Goal: Information Seeking & Learning: Learn about a topic

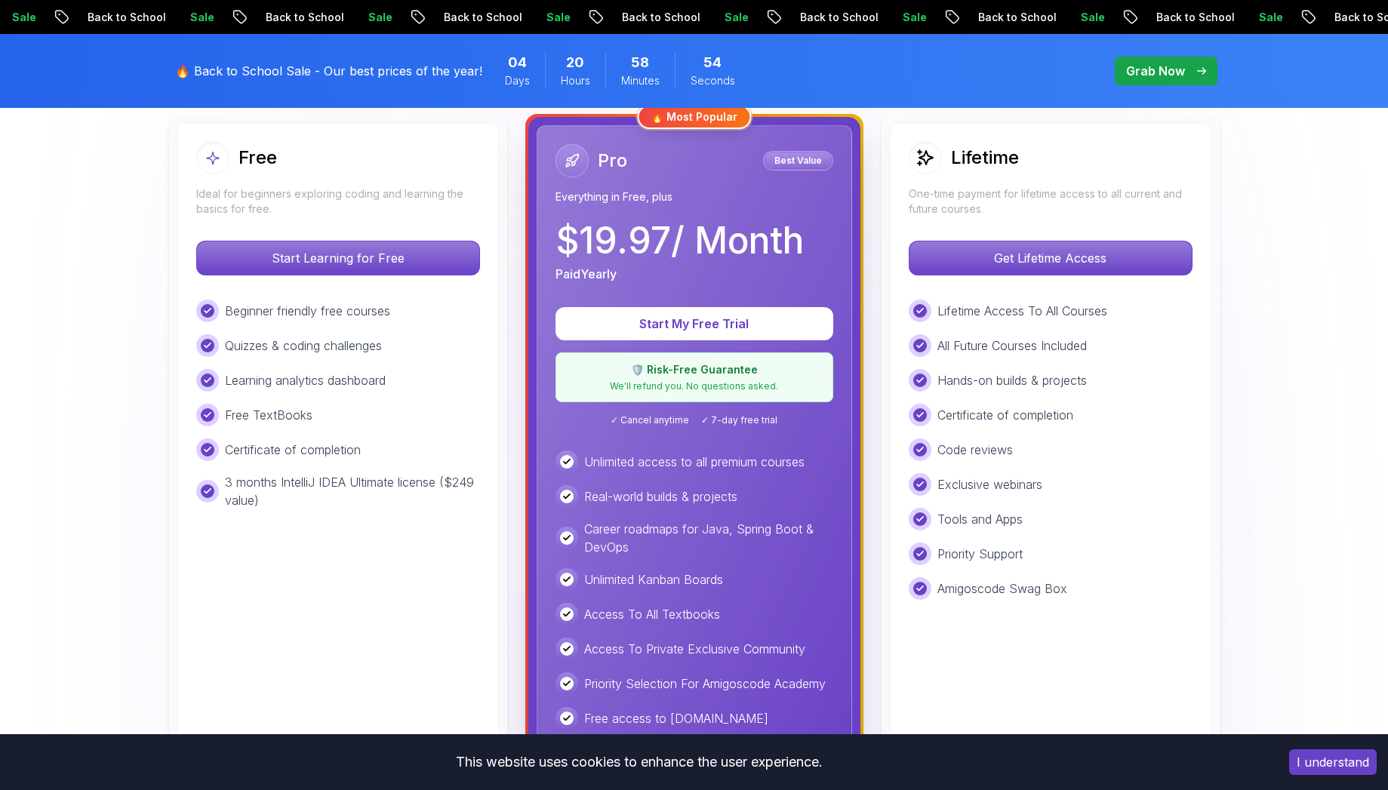
scroll to position [449, 0]
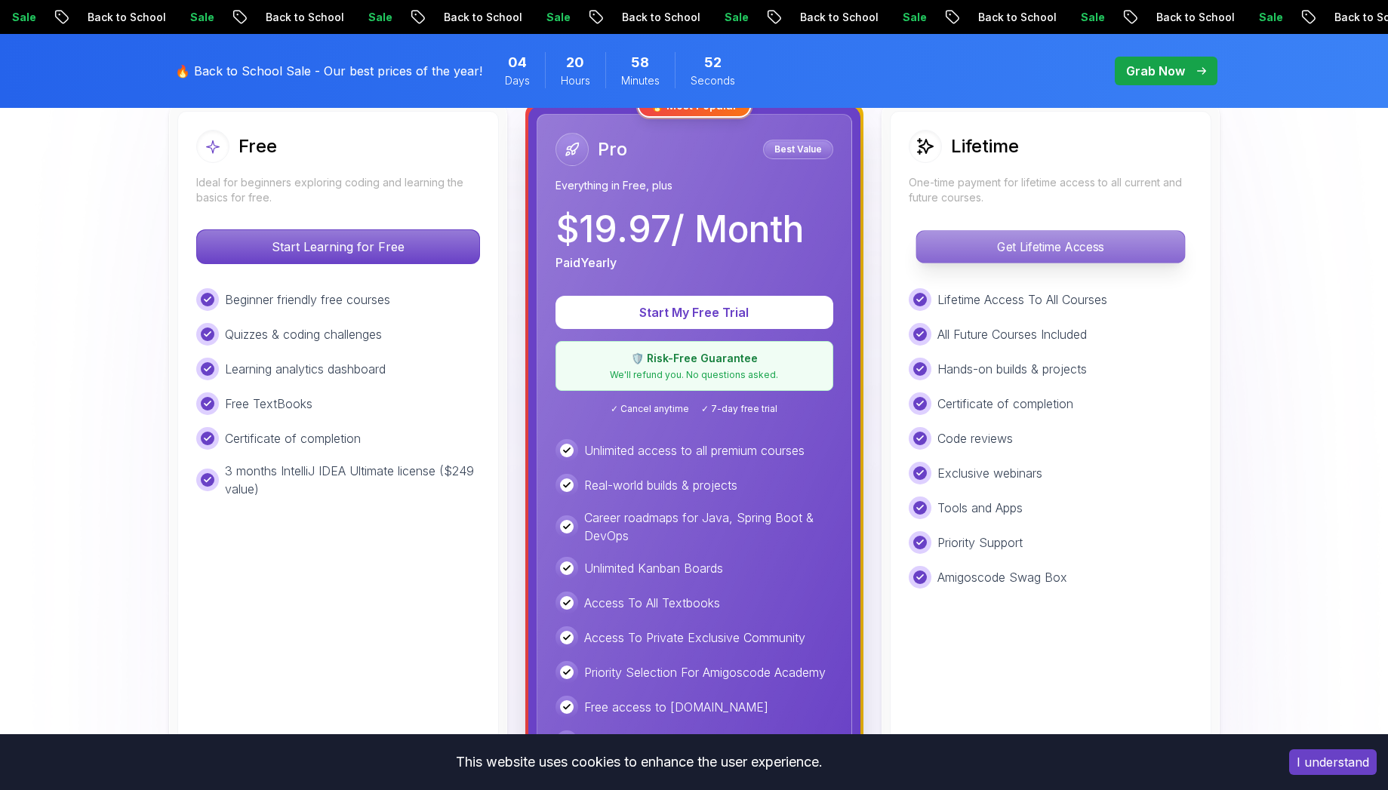
click at [1127, 254] on p "Get Lifetime Access" at bounding box center [1050, 247] width 268 height 32
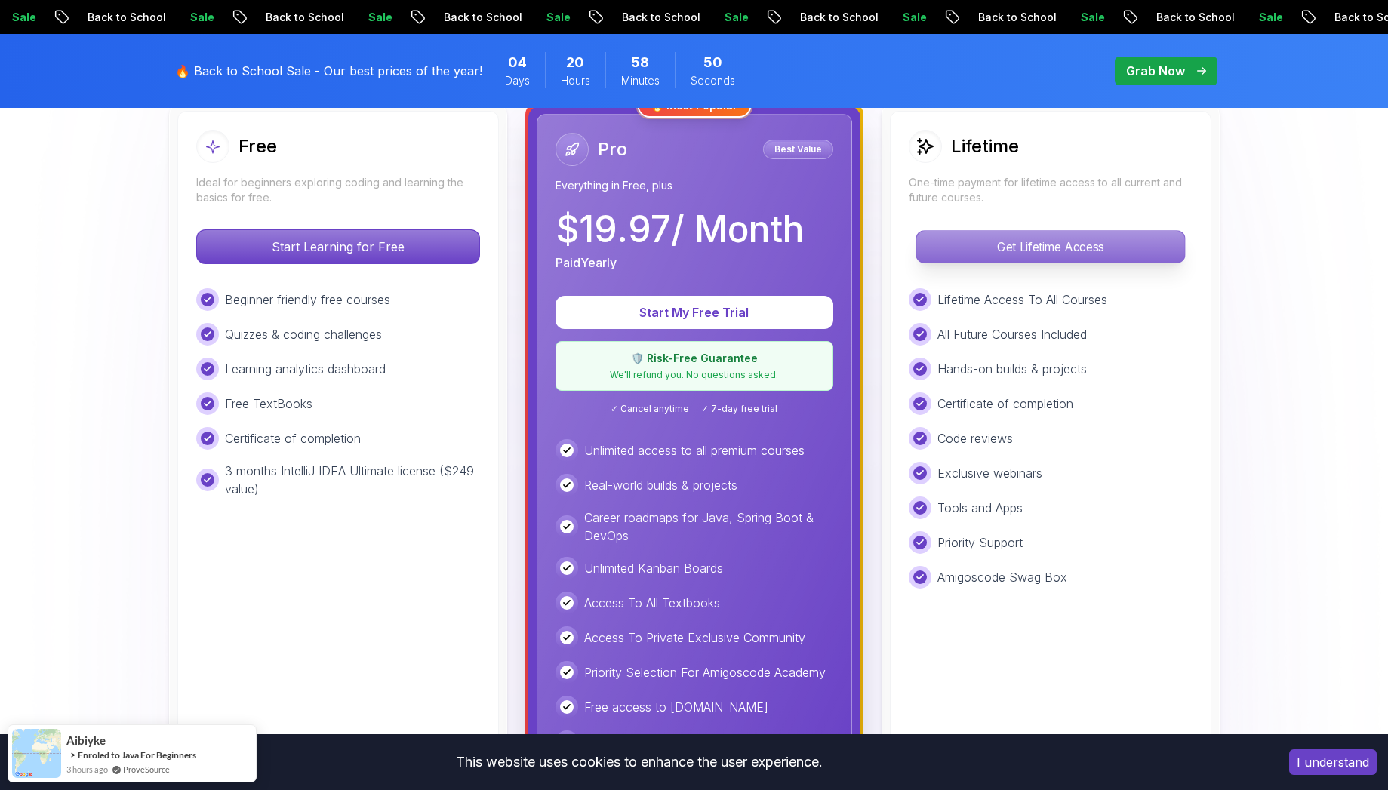
click at [1033, 240] on p "Get Lifetime Access" at bounding box center [1050, 247] width 268 height 32
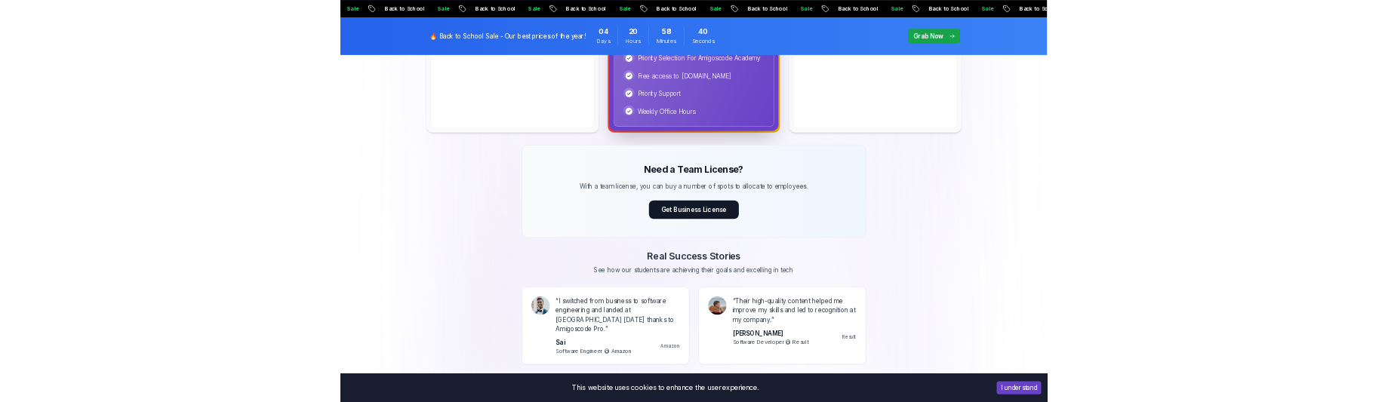
scroll to position [1035, 0]
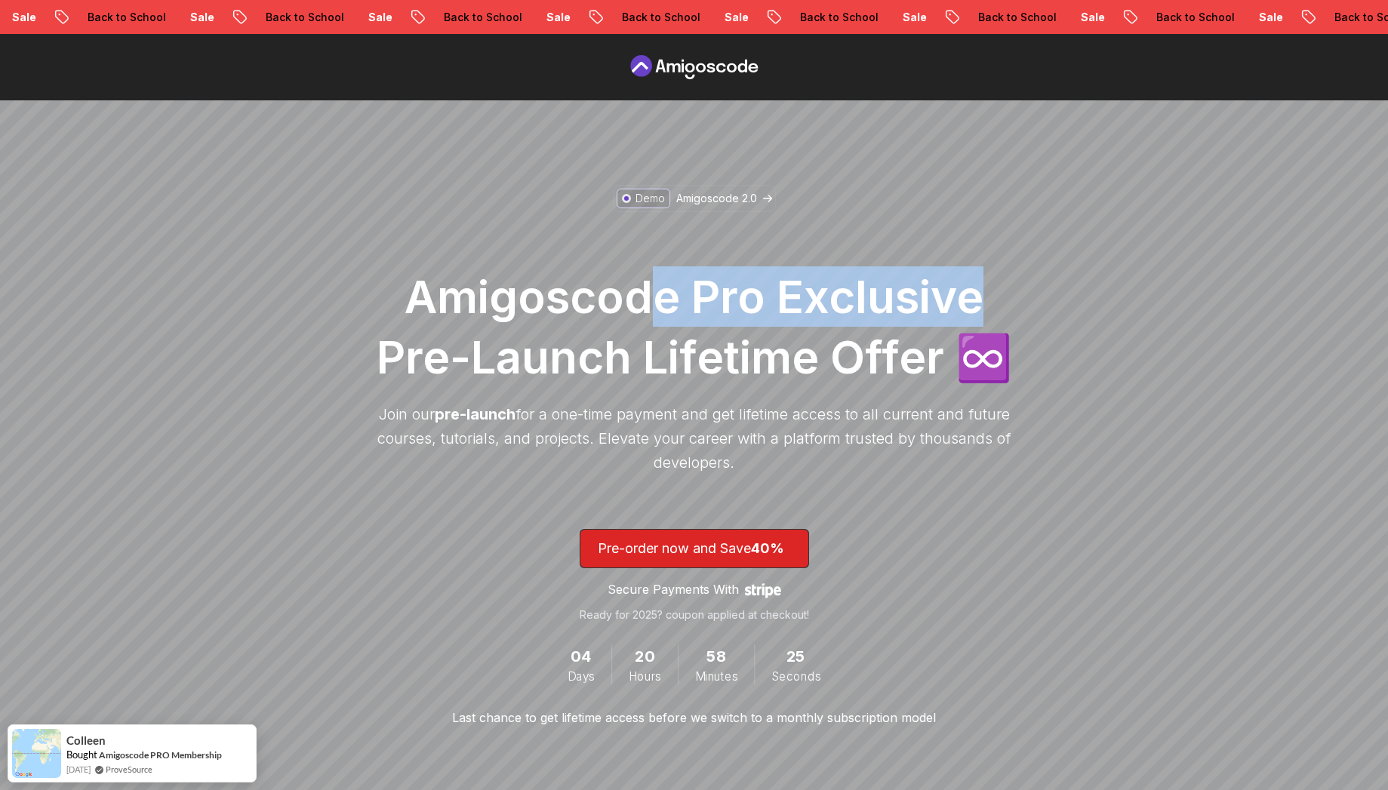
drag, startPoint x: 655, startPoint y: 310, endPoint x: 1011, endPoint y: 325, distance: 355.9
click at [1009, 325] on h1 "Amigoscode Pro Exclusive Pre-Launch Lifetime Offer ♾️" at bounding box center [694, 326] width 649 height 121
click at [950, 270] on h1 "Amigoscode Pro Exclusive Pre-Launch Lifetime Offer ♾️" at bounding box center [694, 326] width 649 height 121
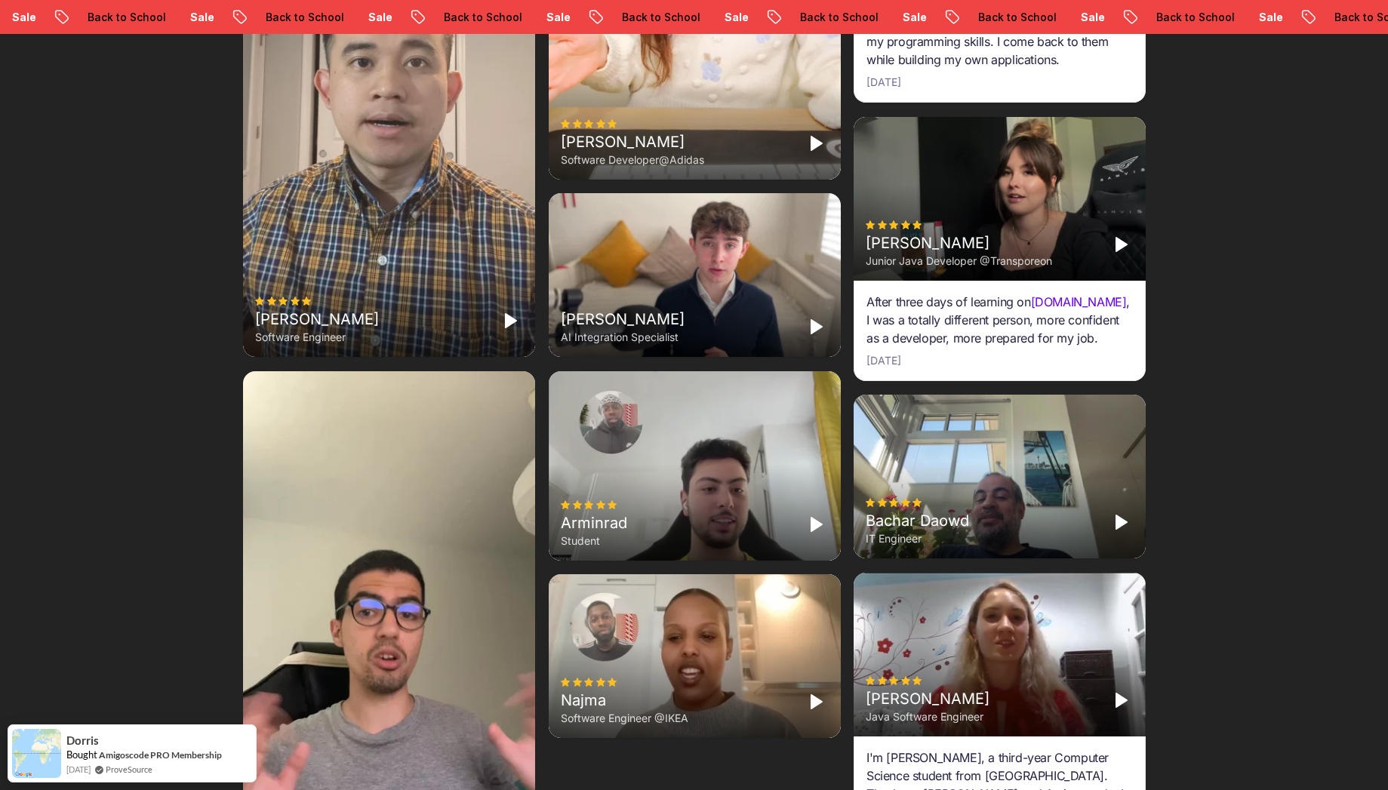
scroll to position [6156, 0]
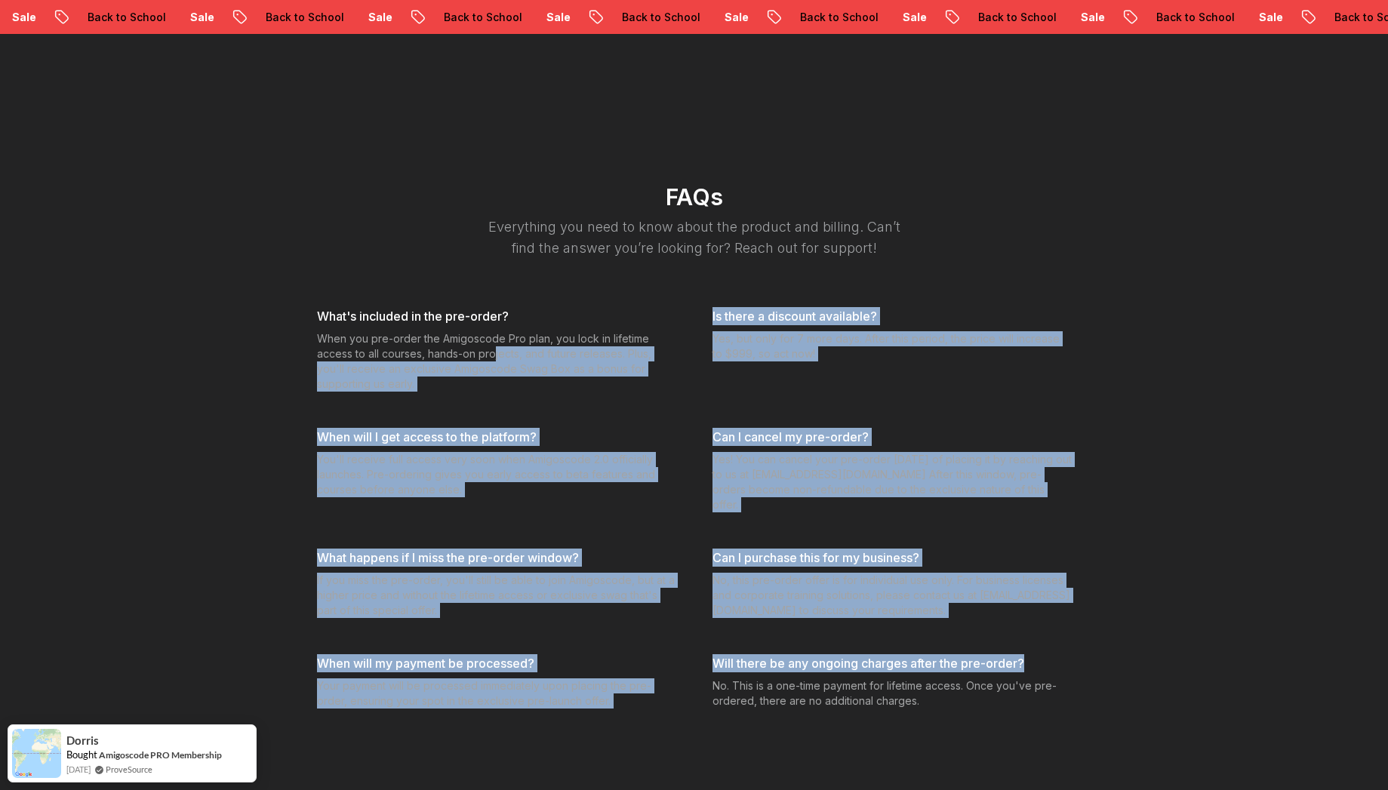
drag, startPoint x: 1091, startPoint y: 473, endPoint x: 1214, endPoint y: 592, distance: 171.4
click at [646, 452] on p "You'll receive full access very soon when Amigoscode 2.0 officially launches. P…" at bounding box center [496, 474] width 359 height 45
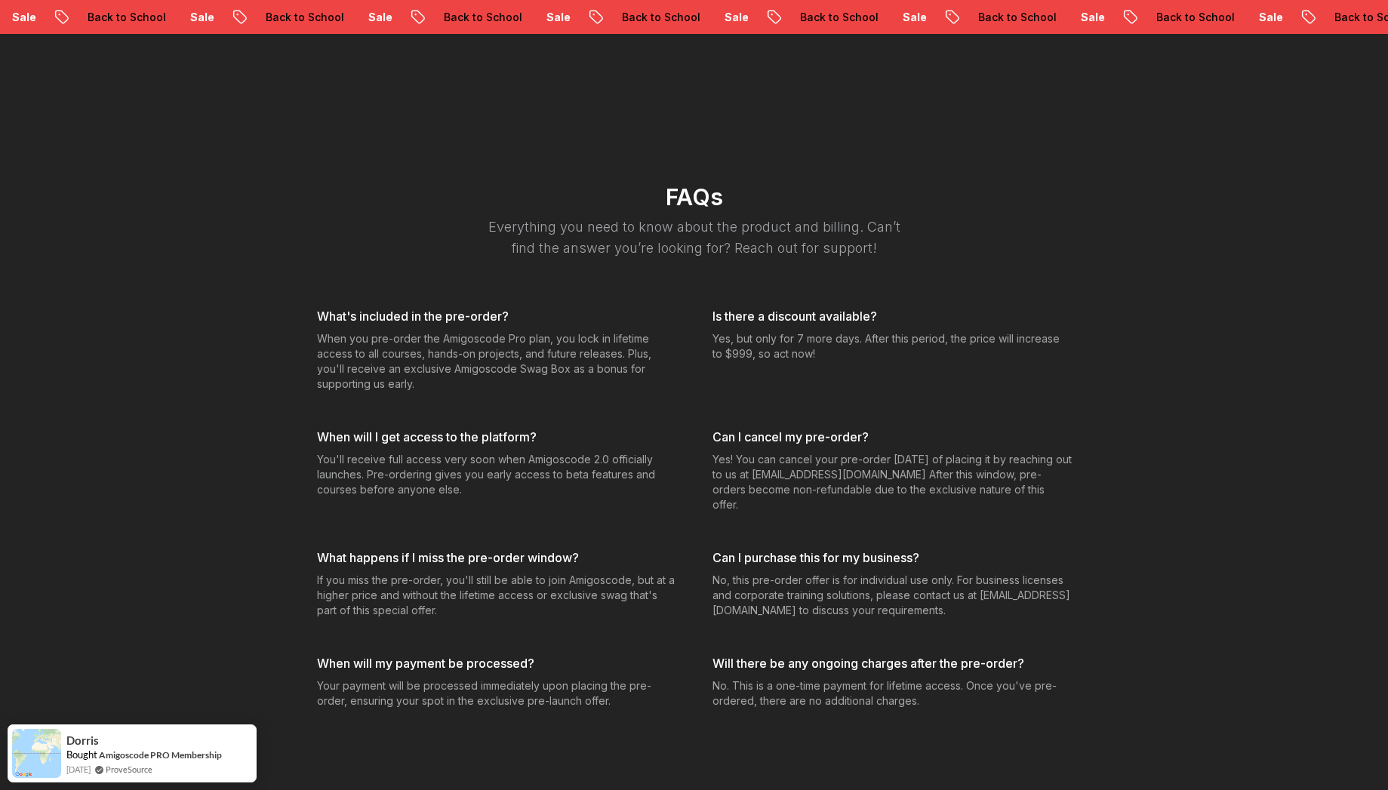
click at [644, 549] on h3 "What happens if I miss the pre-order window?" at bounding box center [496, 558] width 359 height 18
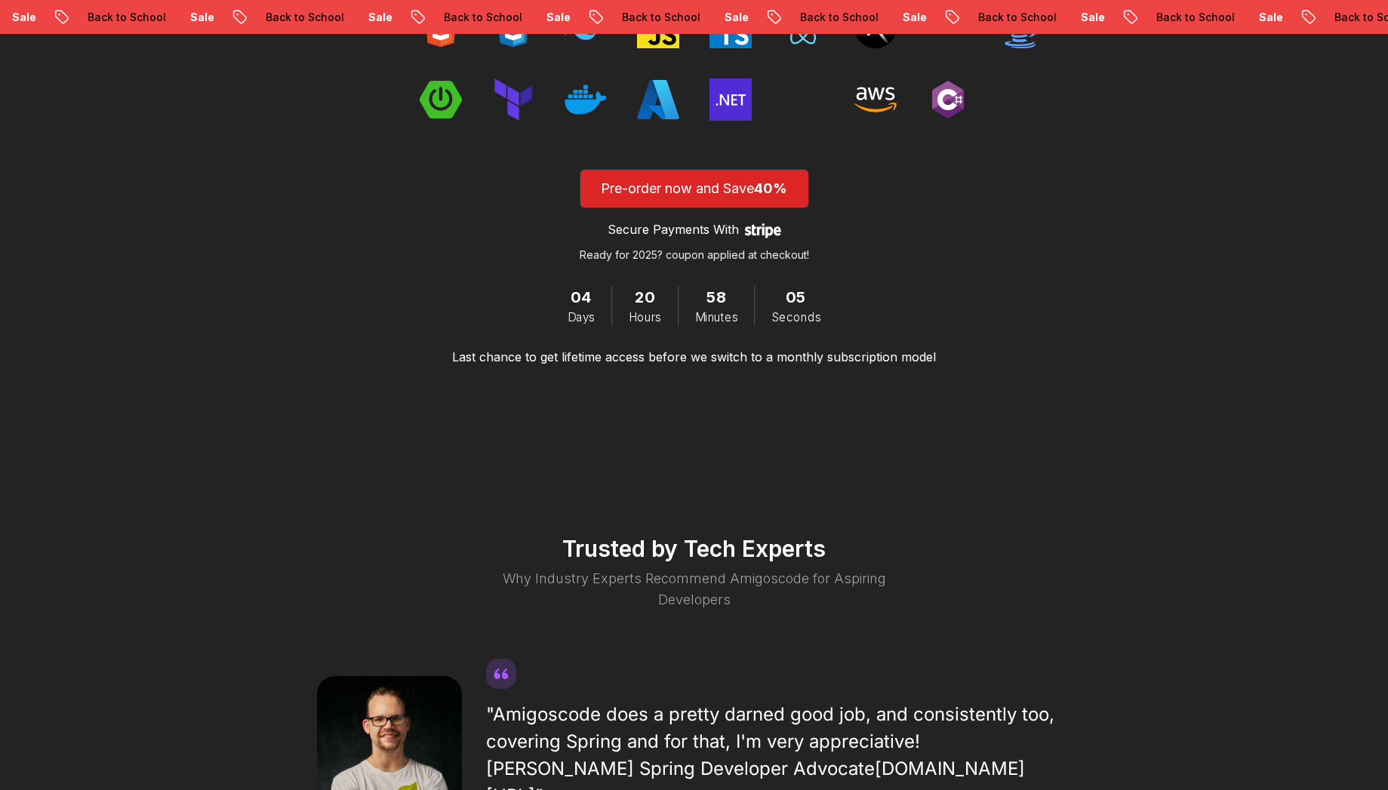
scroll to position [0, 0]
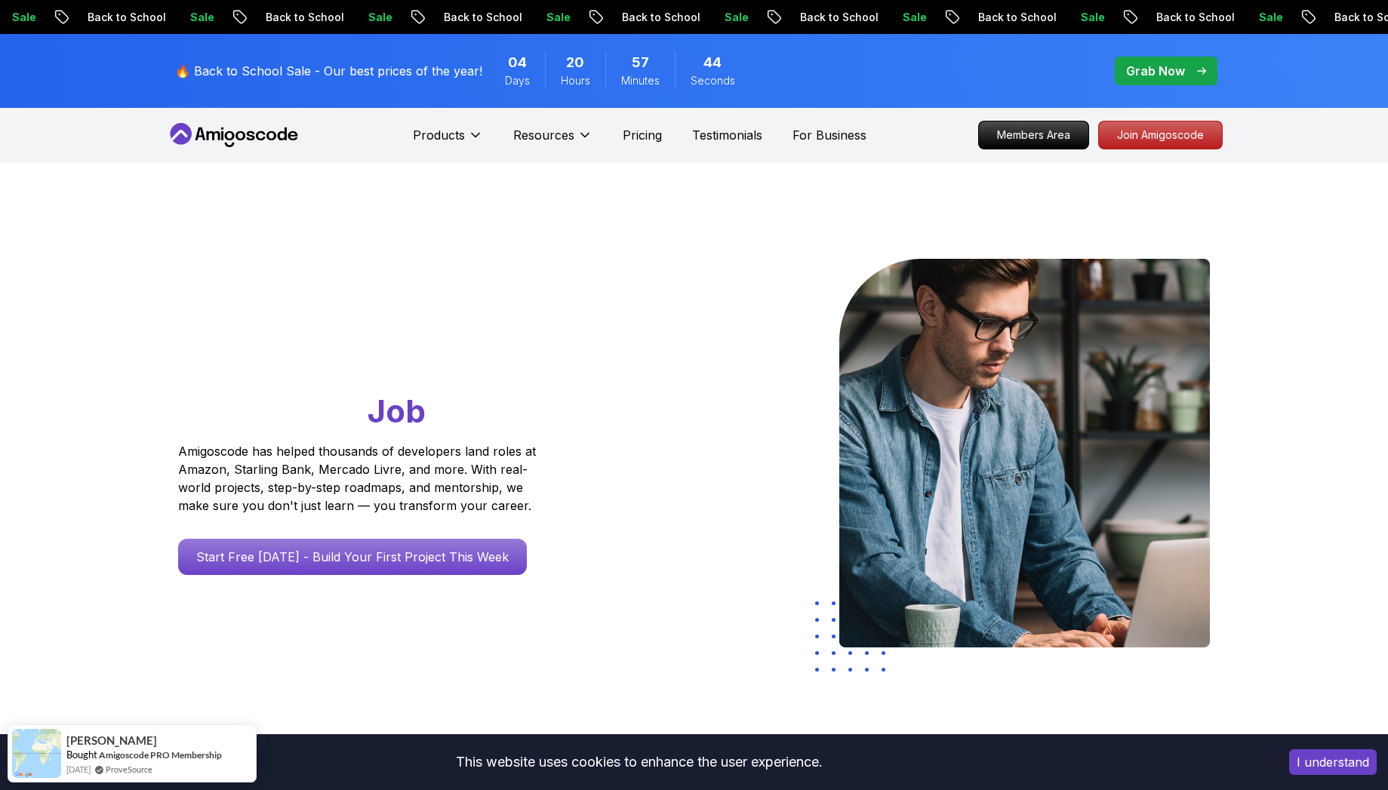
click at [1383, 204] on div "Go From Learning to Hired: Master Java, Spring Boot & Cloud Skills That Get You…" at bounding box center [694, 533] width 1388 height 742
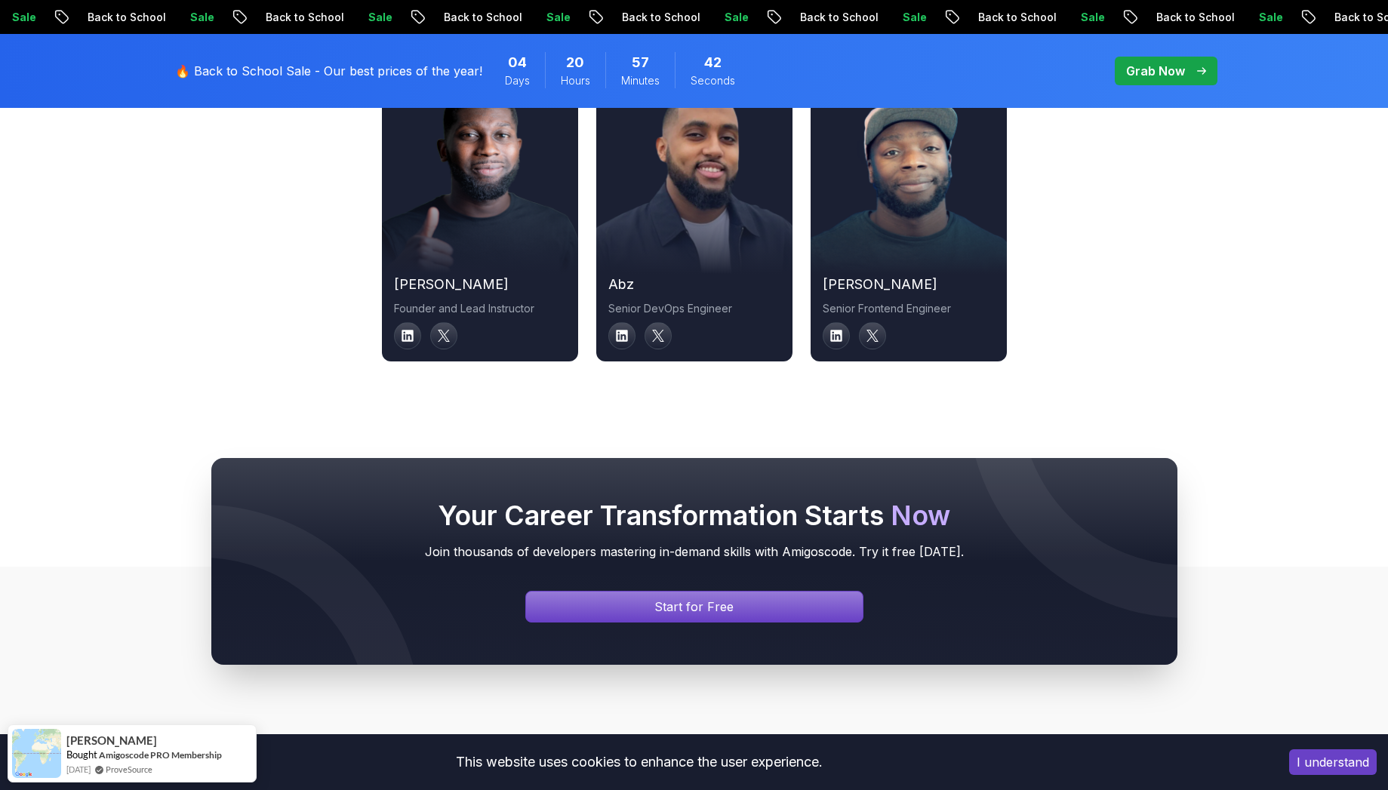
scroll to position [5644, 0]
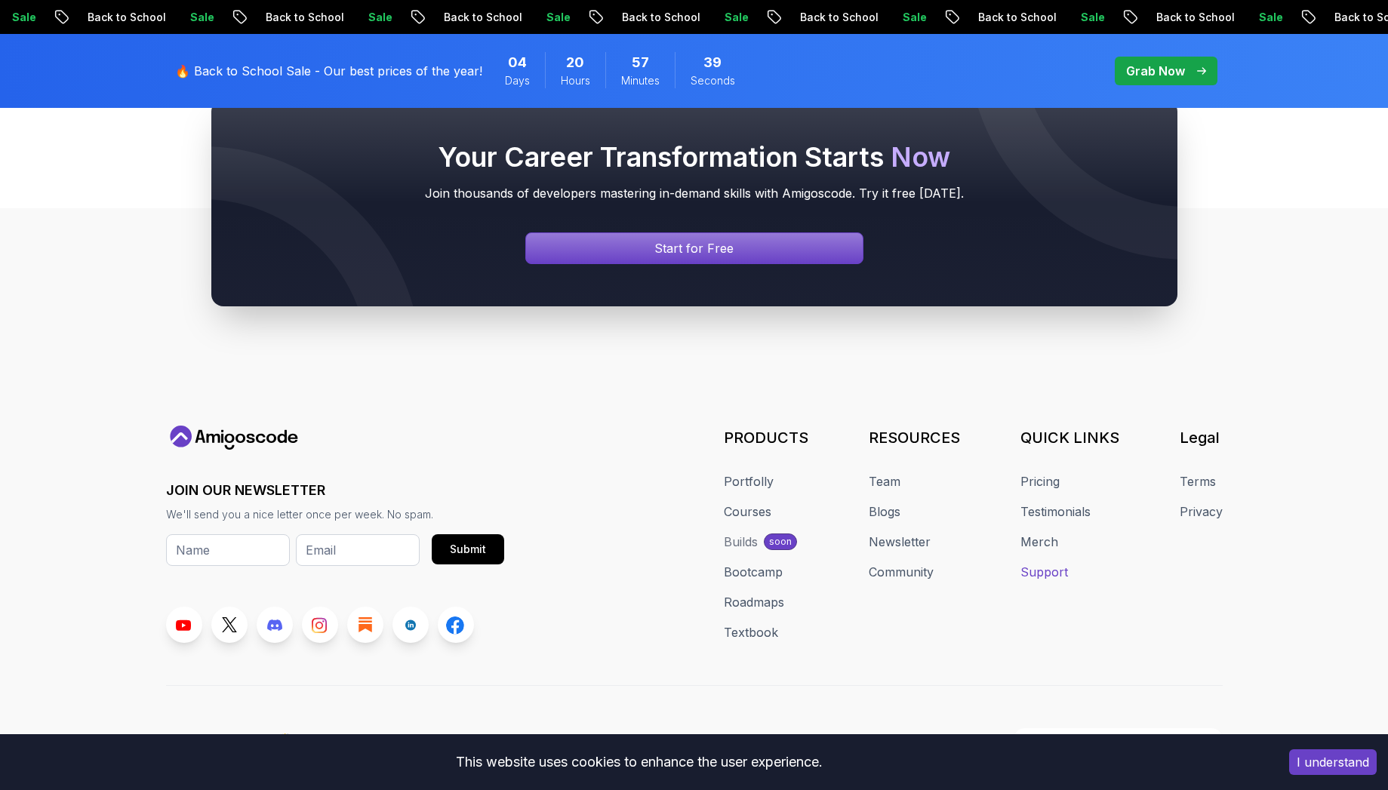
click at [1044, 563] on link "Support" at bounding box center [1045, 572] width 48 height 18
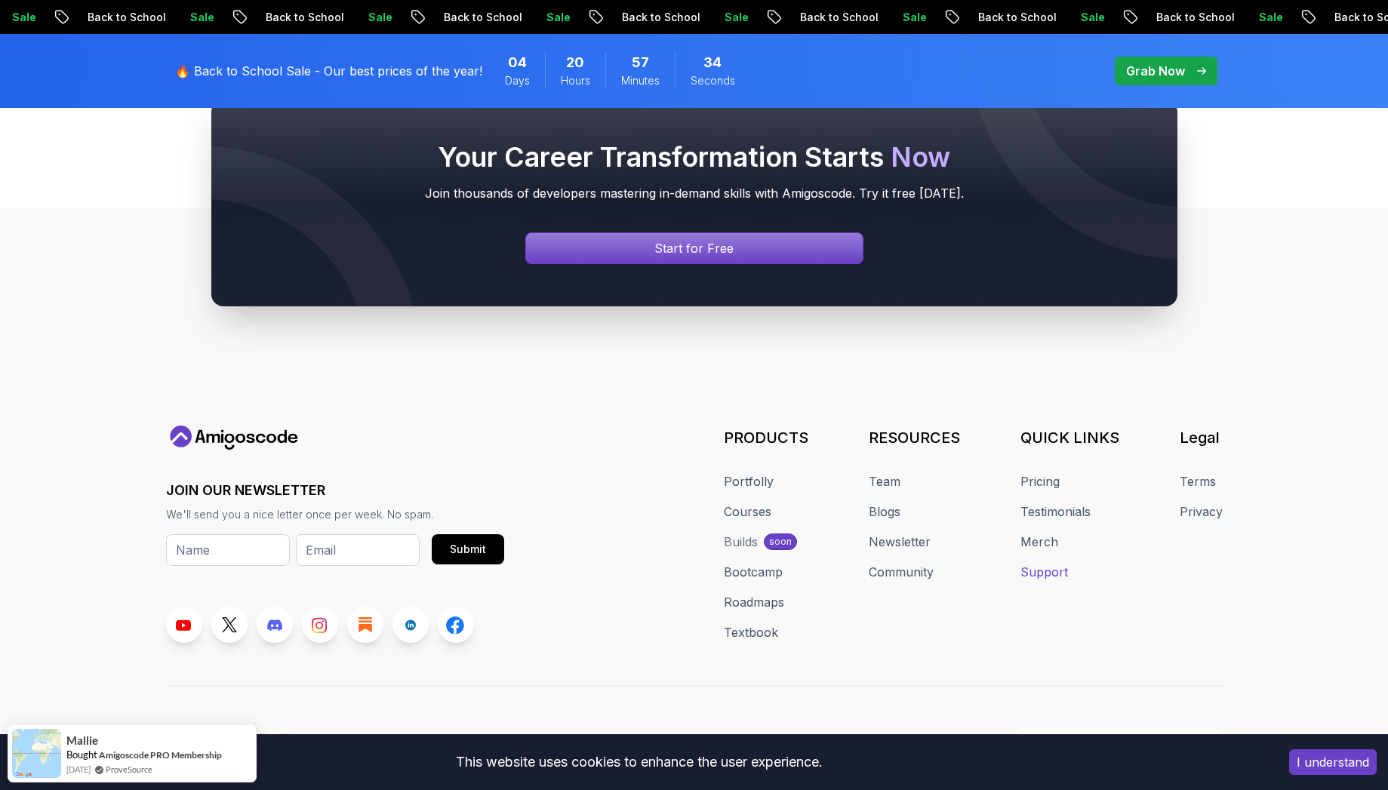
click at [1027, 563] on link "Support" at bounding box center [1045, 572] width 48 height 18
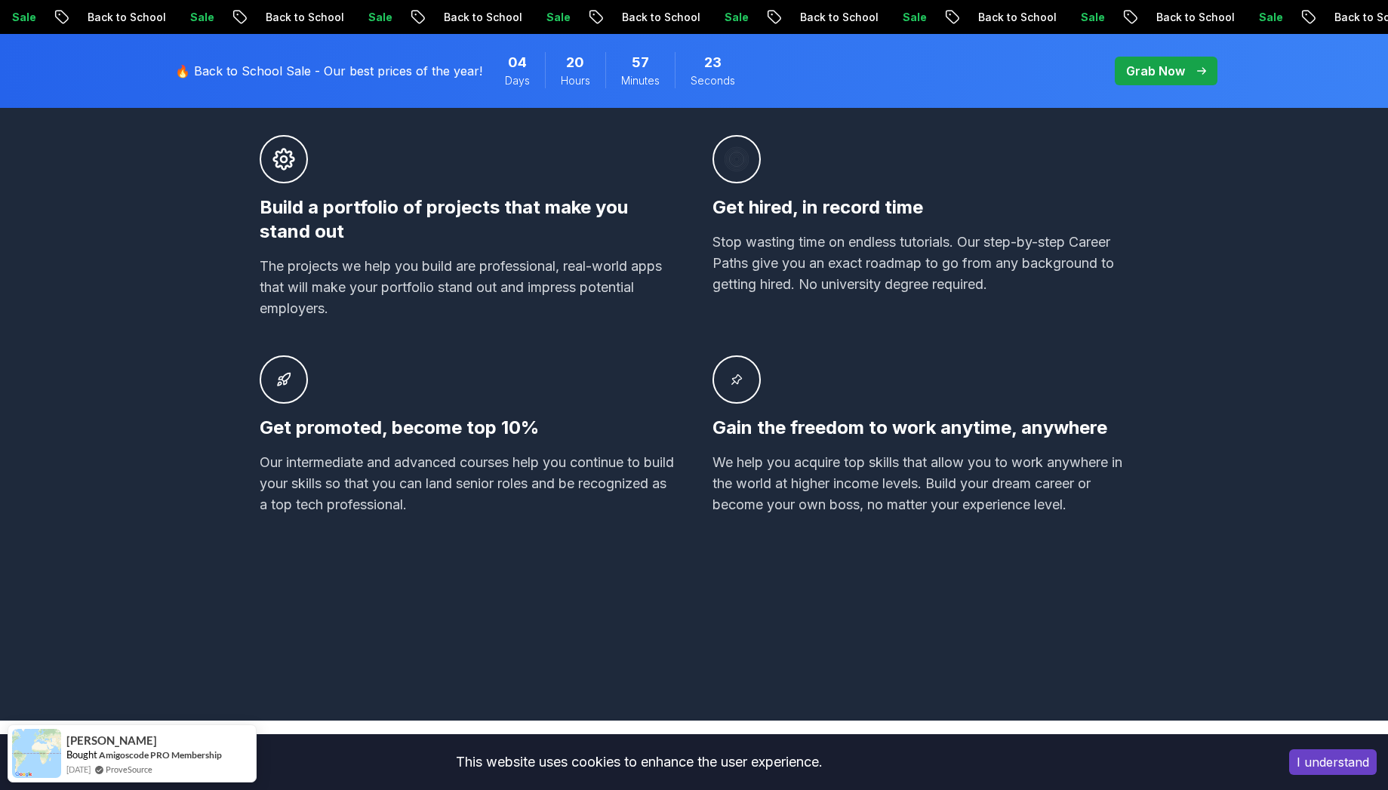
scroll to position [0, 0]
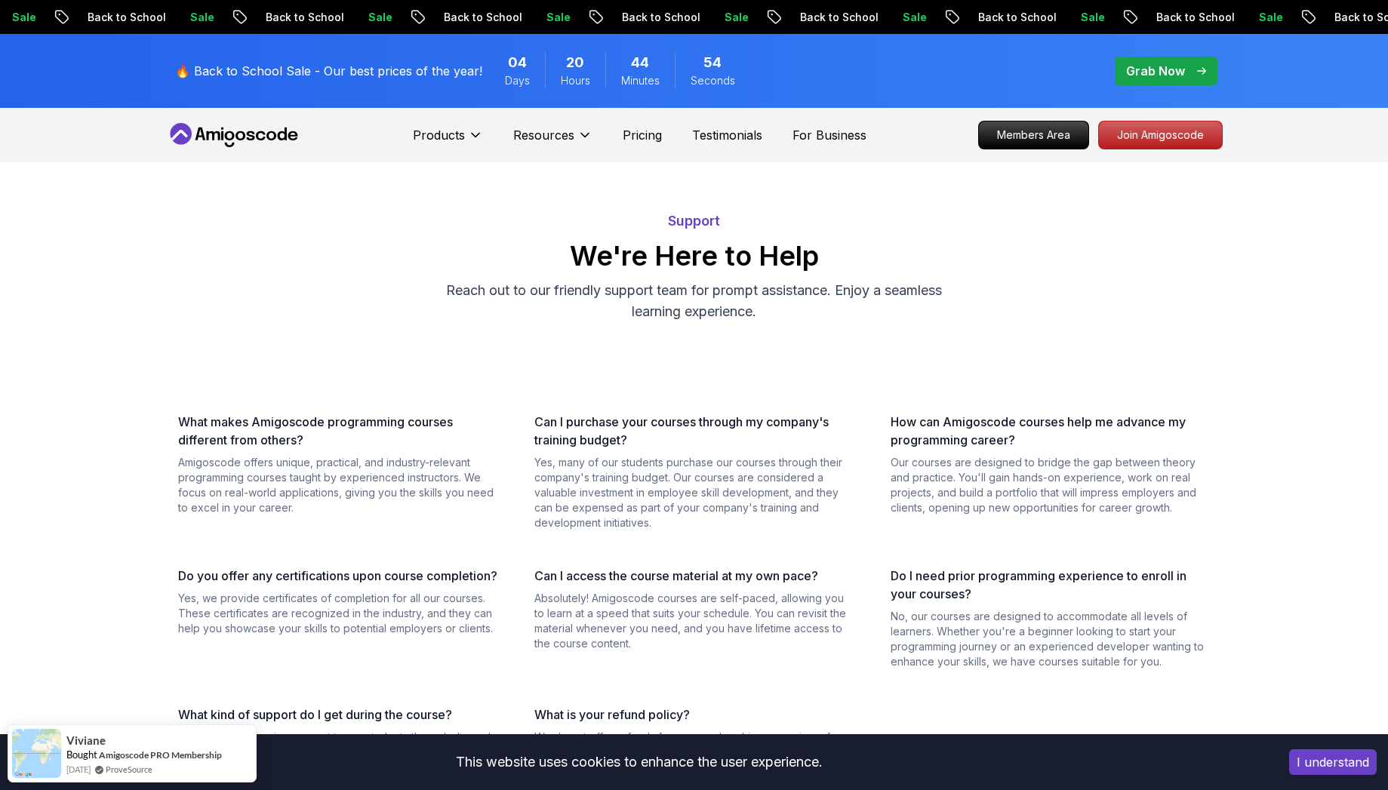
click at [713, 268] on h2 "We're Here to Help" at bounding box center [694, 256] width 1045 height 30
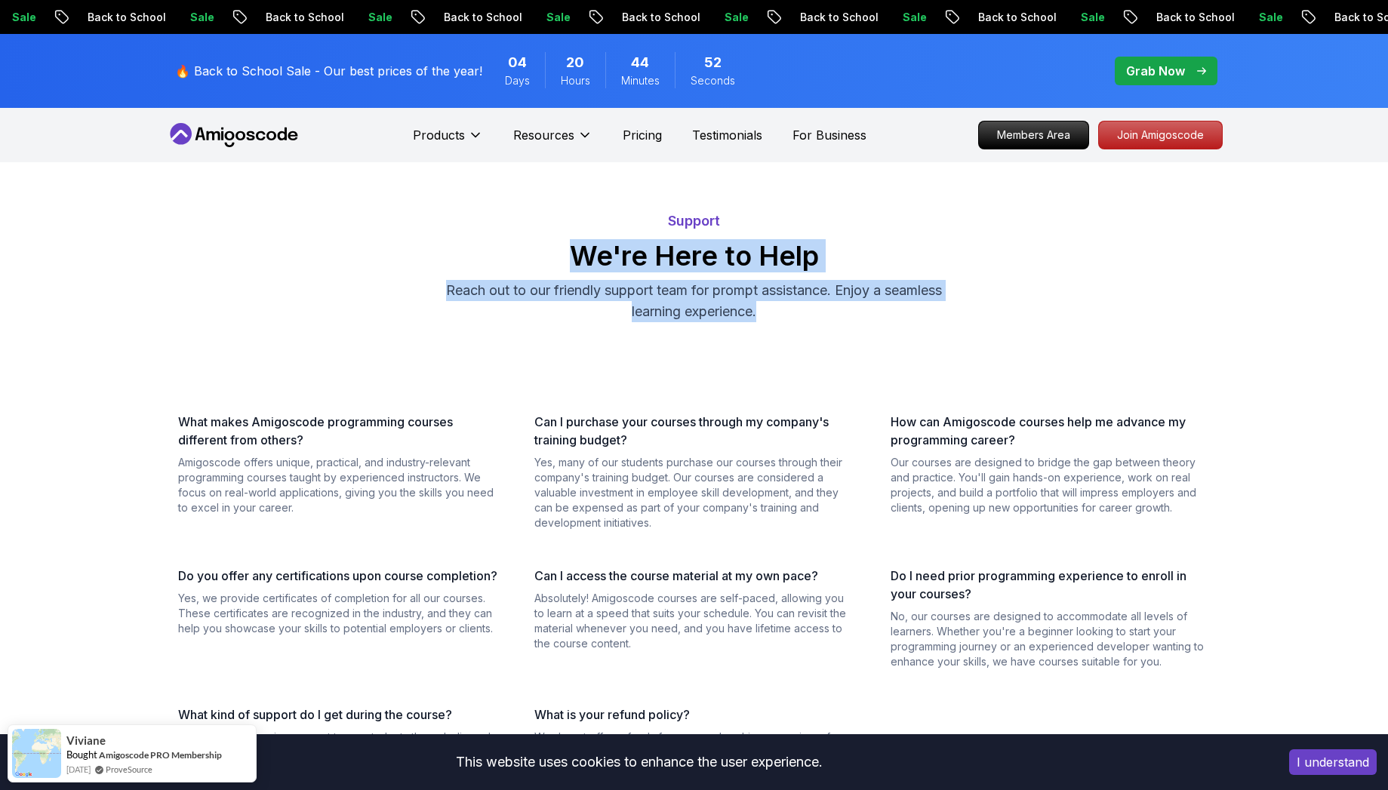
drag, startPoint x: 569, startPoint y: 253, endPoint x: 1018, endPoint y: 318, distance: 453.1
click at [1018, 318] on div "Support We're Here to Help Reach out to our friendly support team for prompt as…" at bounding box center [694, 267] width 1045 height 112
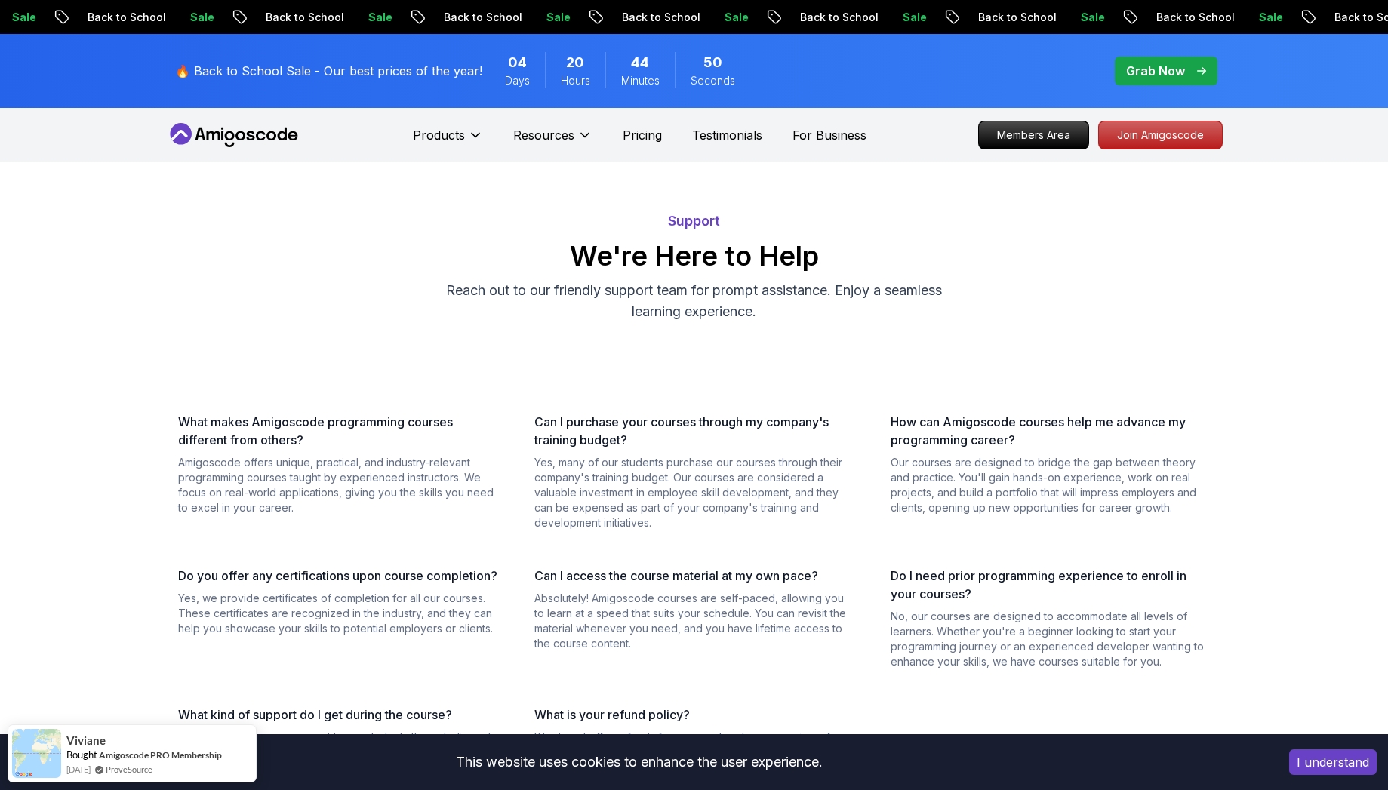
scroll to position [916, 0]
